Goal: Information Seeking & Learning: Check status

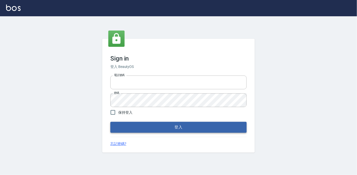
type input "0225223393815"
click at [182, 126] on button "登入" at bounding box center [178, 127] width 136 height 11
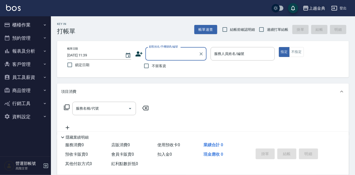
click at [318, 7] on div "上越金典" at bounding box center [317, 8] width 16 height 6
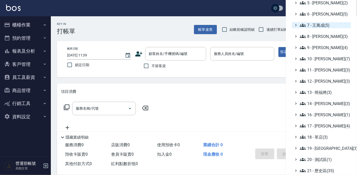
scroll to position [105, 0]
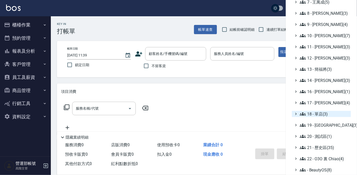
click at [319, 113] on span "18 - 單店(3)" at bounding box center [324, 114] width 49 height 6
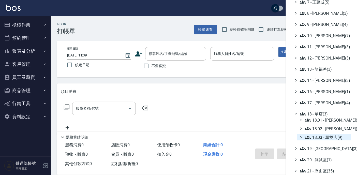
click at [334, 135] on span "18.03 - 單雙店(9)" at bounding box center [327, 137] width 44 height 6
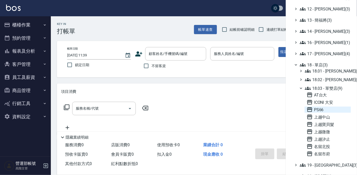
scroll to position [167, 0]
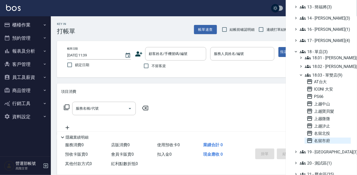
click at [323, 138] on span "名留市府" at bounding box center [328, 141] width 42 height 6
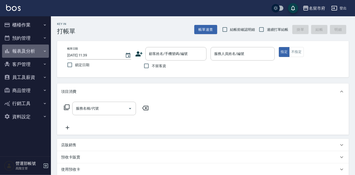
click at [24, 50] on button "報表及分析" at bounding box center [25, 51] width 47 height 13
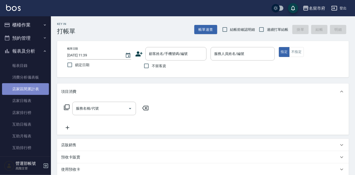
click at [31, 90] on link "店家區間累計表" at bounding box center [25, 89] width 47 height 12
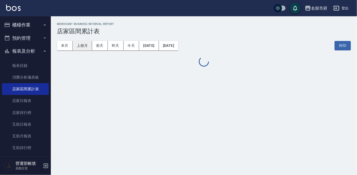
click at [81, 41] on button "上個月" at bounding box center [82, 45] width 19 height 9
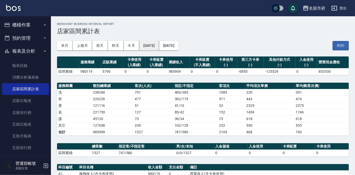
click at [155, 46] on button "2025/07/01" at bounding box center [149, 45] width 20 height 9
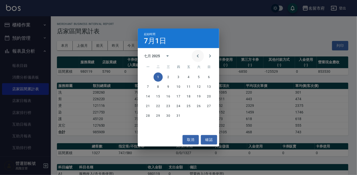
click at [198, 54] on icon "Previous month" at bounding box center [198, 56] width 6 height 6
click at [209, 77] on button "1" at bounding box center [209, 76] width 9 height 9
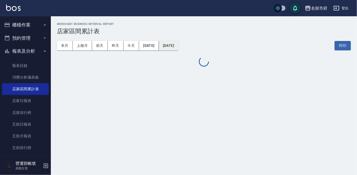
click at [178, 43] on button "2025/07/31" at bounding box center [168, 45] width 19 height 9
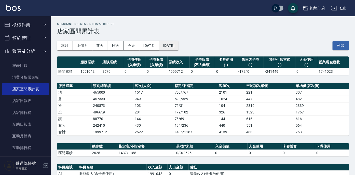
click at [178, 46] on button "2025/07/31" at bounding box center [168, 45] width 19 height 9
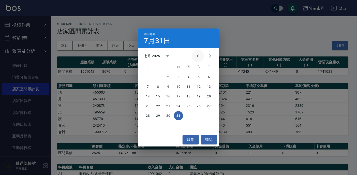
click at [198, 58] on icon "Previous month" at bounding box center [198, 56] width 6 height 6
click at [147, 124] on button "30" at bounding box center [147, 125] width 9 height 9
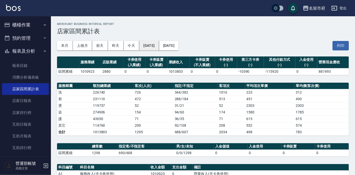
click at [153, 44] on button "2025/06/01" at bounding box center [149, 45] width 20 height 9
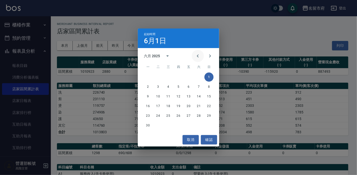
click at [198, 56] on icon "Previous month" at bounding box center [198, 56] width 6 height 6
click at [178, 75] on button "1" at bounding box center [178, 76] width 9 height 9
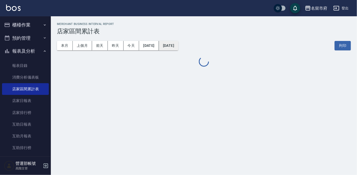
click at [178, 45] on button "2025/06/30" at bounding box center [168, 45] width 19 height 9
click at [178, 44] on button "2025/06/30" at bounding box center [168, 45] width 19 height 9
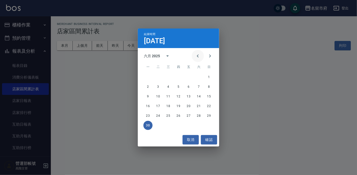
click at [197, 55] on icon "Previous month" at bounding box center [198, 56] width 6 height 6
click at [198, 114] on button "31" at bounding box center [198, 115] width 9 height 9
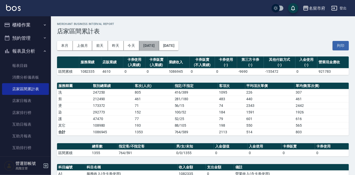
click at [153, 45] on button "2025/05/01" at bounding box center [149, 45] width 20 height 9
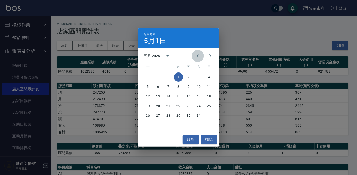
click at [197, 55] on icon "Previous month" at bounding box center [198, 56] width 6 height 6
click at [159, 76] on button "1" at bounding box center [158, 76] width 9 height 9
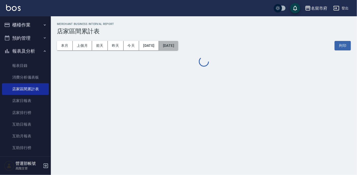
click at [178, 47] on button "2025/05/31" at bounding box center [168, 45] width 19 height 9
click at [197, 55] on div "本月 上個月 前天 昨天 今天 2025/04/01 2025/05/31 列印" at bounding box center [204, 46] width 294 height 22
click at [178, 47] on button "2025/05/31" at bounding box center [168, 45] width 19 height 9
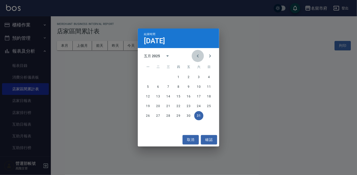
click at [198, 55] on icon "Previous month" at bounding box center [198, 56] width 6 height 6
click at [167, 116] on button "30" at bounding box center [168, 115] width 9 height 9
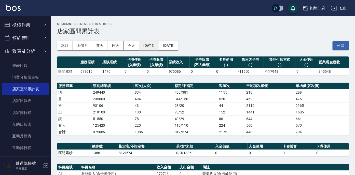
click at [156, 46] on button "2025/04/01" at bounding box center [149, 45] width 20 height 9
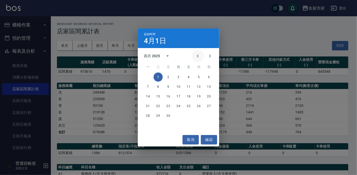
click at [199, 57] on icon "Previous month" at bounding box center [198, 56] width 6 height 6
click at [199, 78] on button "1" at bounding box center [198, 76] width 9 height 9
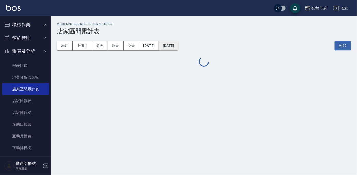
click at [178, 46] on button "2025/04/30" at bounding box center [168, 45] width 19 height 9
click at [198, 56] on div "本月 上個月 前天 昨天 今天 2025/03/01 2025/04/30 列印" at bounding box center [204, 46] width 294 height 22
click at [178, 46] on button "2025/04/30" at bounding box center [168, 45] width 19 height 9
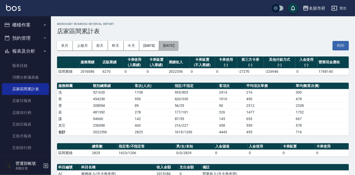
click at [178, 45] on button "2025/04/30" at bounding box center [168, 45] width 19 height 9
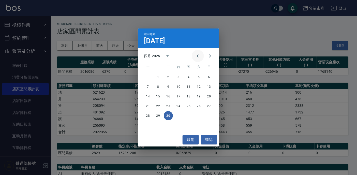
click at [198, 55] on icon "Previous month" at bounding box center [198, 55] width 2 height 3
click at [146, 125] on button "31" at bounding box center [147, 125] width 9 height 9
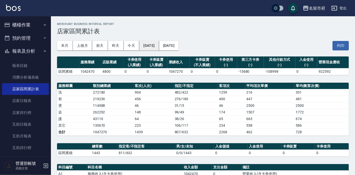
click at [156, 44] on button "2025/03/01" at bounding box center [149, 45] width 20 height 9
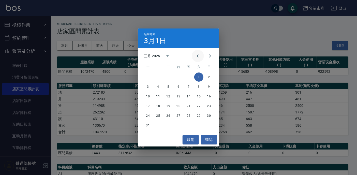
click at [199, 54] on icon "Previous month" at bounding box center [198, 56] width 6 height 6
click at [197, 76] on button "1" at bounding box center [198, 76] width 9 height 9
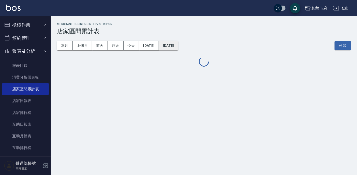
click at [178, 46] on button "2025/03/31" at bounding box center [168, 45] width 19 height 9
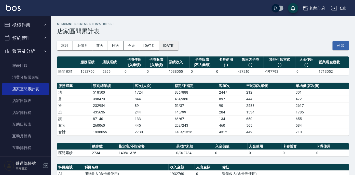
click at [178, 45] on button "2025/03/31" at bounding box center [168, 45] width 19 height 9
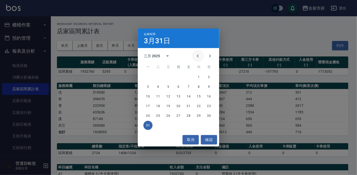
click at [198, 56] on icon "Previous month" at bounding box center [198, 55] width 2 height 3
click at [188, 115] on button "28" at bounding box center [188, 115] width 9 height 9
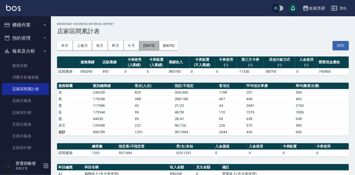
click at [152, 45] on button "2025/02/01" at bounding box center [149, 45] width 20 height 9
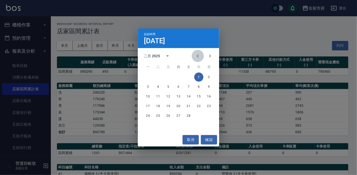
click at [197, 56] on icon "Previous month" at bounding box center [198, 55] width 2 height 3
click at [168, 77] on button "1" at bounding box center [168, 76] width 9 height 9
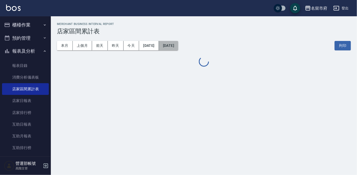
click at [178, 45] on button "2025/02/28" at bounding box center [168, 45] width 19 height 9
click at [198, 56] on div at bounding box center [204, 61] width 294 height 11
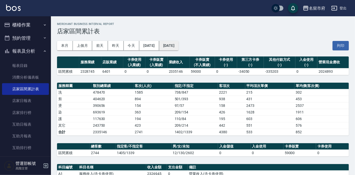
click at [178, 44] on button "2025/02/28" at bounding box center [168, 45] width 19 height 9
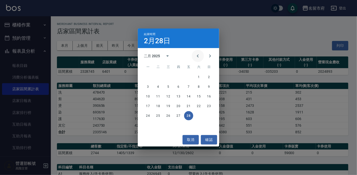
click at [200, 55] on icon "Previous month" at bounding box center [198, 56] width 6 height 6
click at [189, 115] on button "31" at bounding box center [188, 115] width 9 height 9
